Goal: Navigation & Orientation: Understand site structure

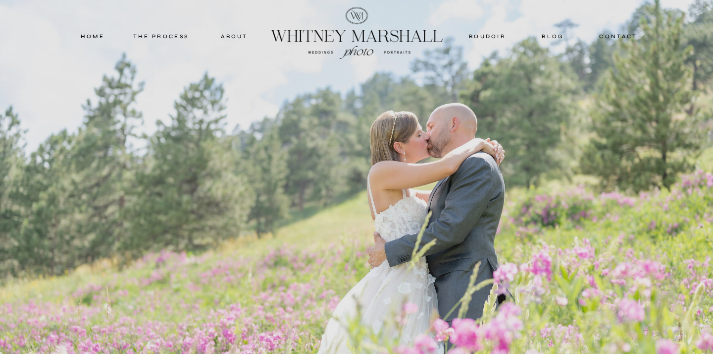
click at [154, 36] on nav "THE PROCESS" at bounding box center [160, 36] width 59 height 9
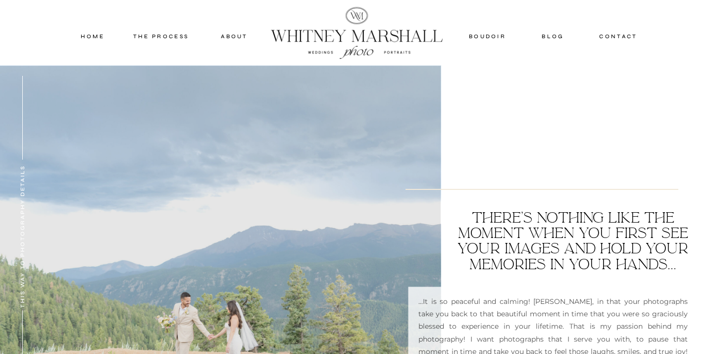
click at [236, 34] on nav "about" at bounding box center [234, 36] width 49 height 9
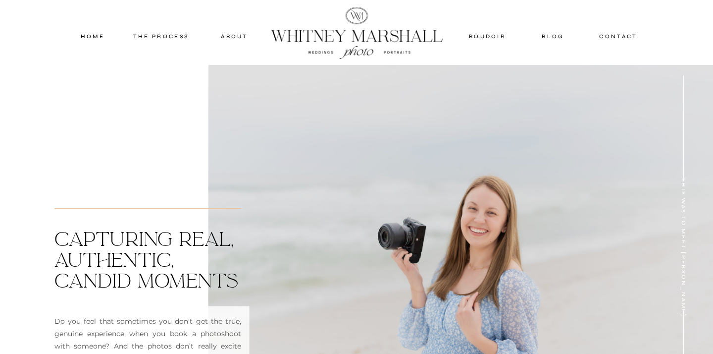
click at [332, 41] on div at bounding box center [357, 33] width 191 height 64
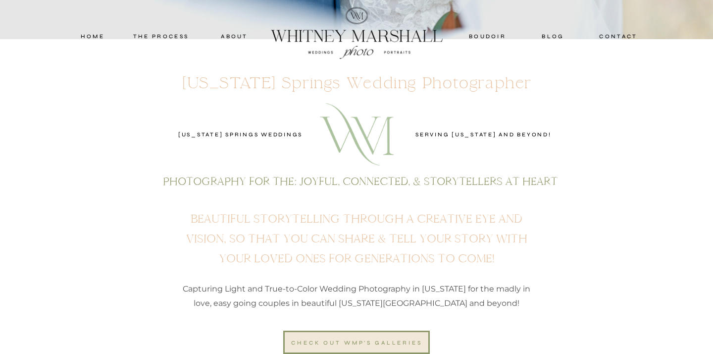
scroll to position [442, 0]
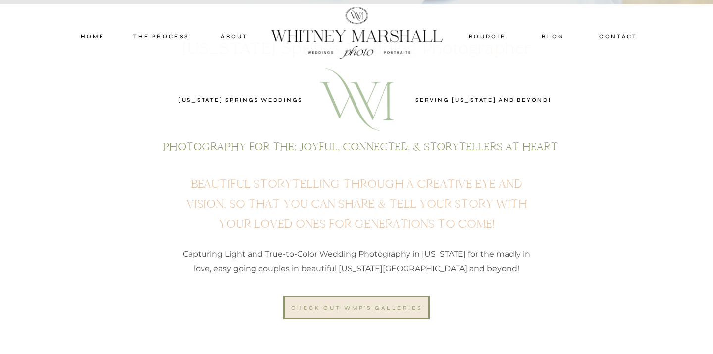
click at [347, 306] on div "check out wmp's galleries" at bounding box center [357, 307] width 134 height 9
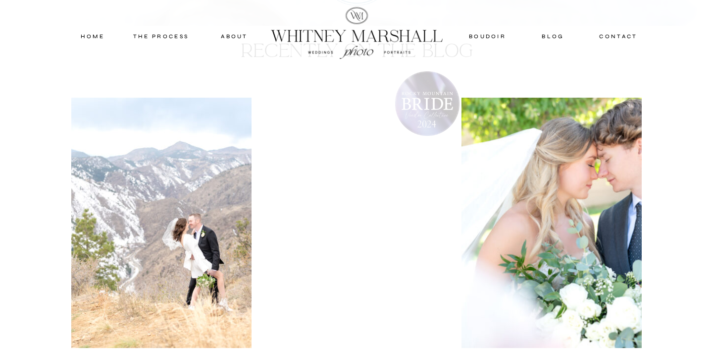
scroll to position [1379, 0]
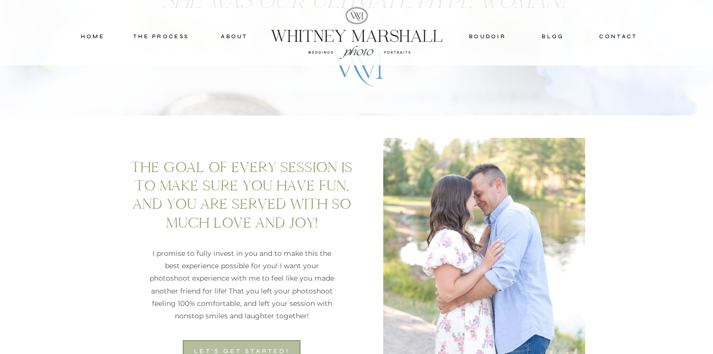
scroll to position [679, 0]
